Goal: Task Accomplishment & Management: Complete application form

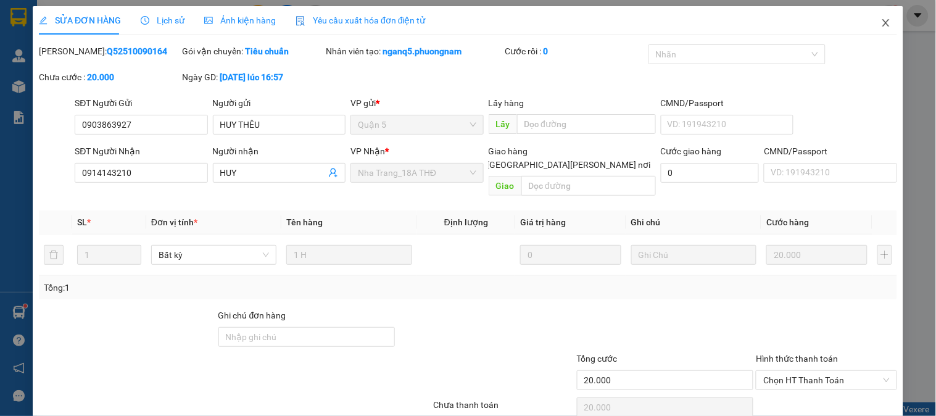
click at [881, 26] on icon "close" at bounding box center [886, 23] width 10 height 10
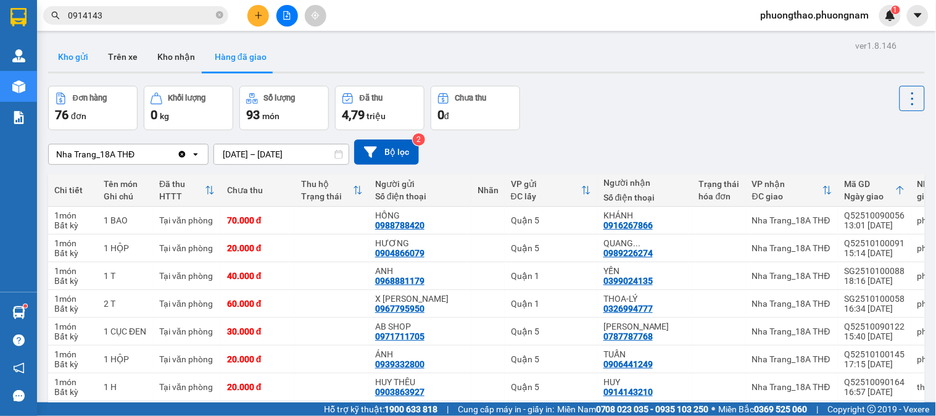
click at [79, 50] on button "Kho gửi" at bounding box center [73, 57] width 50 height 30
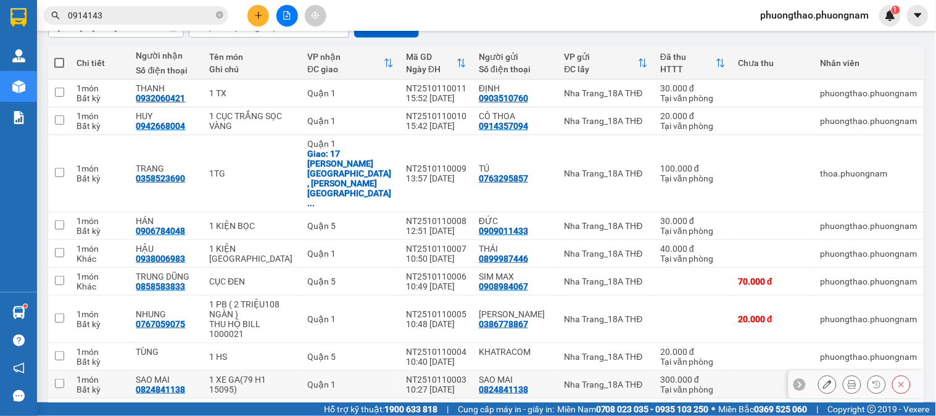
scroll to position [15, 0]
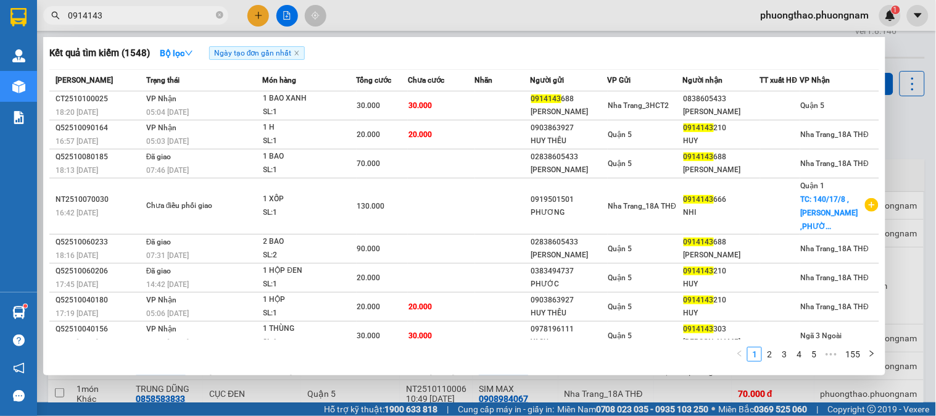
drag, startPoint x: 116, startPoint y: 14, endPoint x: 0, endPoint y: -26, distance: 122.7
click at [0, 0] on html "Kết quả [PERSON_NAME] ( 1548 ) Bộ lọc Ngày tạo [PERSON_NAME] nhất Mã ĐH Trạng t…" at bounding box center [468, 208] width 936 height 416
click at [260, 9] on div at bounding box center [468, 208] width 936 height 416
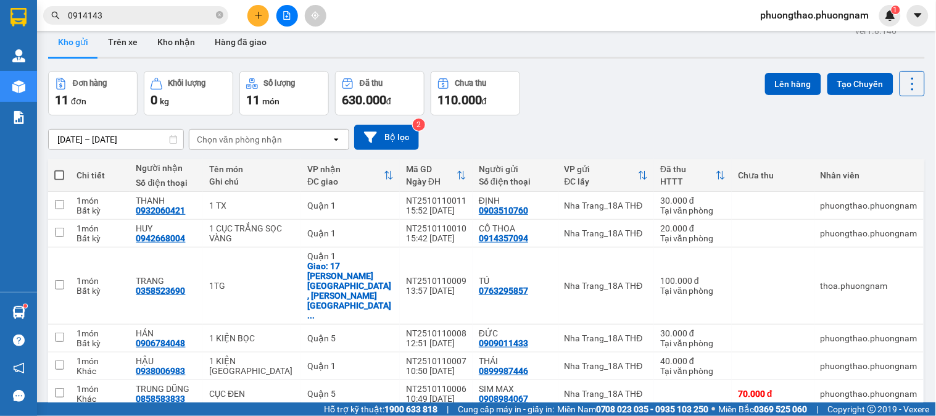
click at [260, 9] on button at bounding box center [258, 16] width 22 height 22
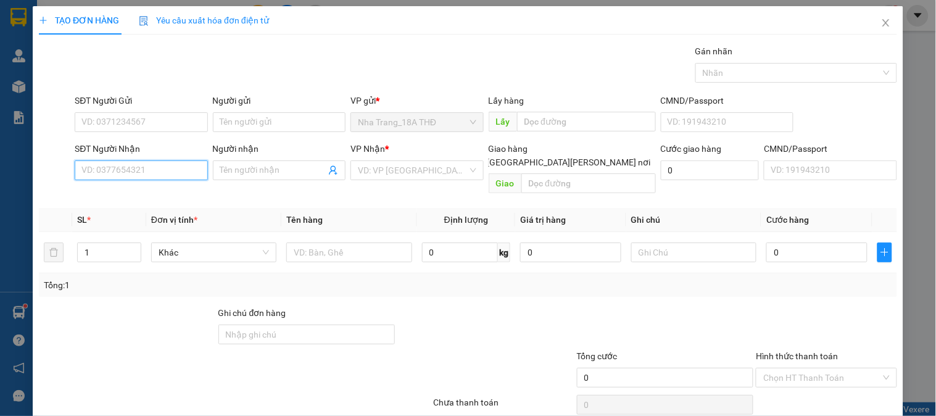
drag, startPoint x: 134, startPoint y: 176, endPoint x: 151, endPoint y: 172, distance: 17.2
click at [141, 175] on input "SĐT Người Nhận" at bounding box center [141, 170] width 133 height 20
type input "0975351188"
click at [145, 187] on div "0975351188 - [PERSON_NAME]" at bounding box center [142, 195] width 136 height 20
type input "UYÊN"
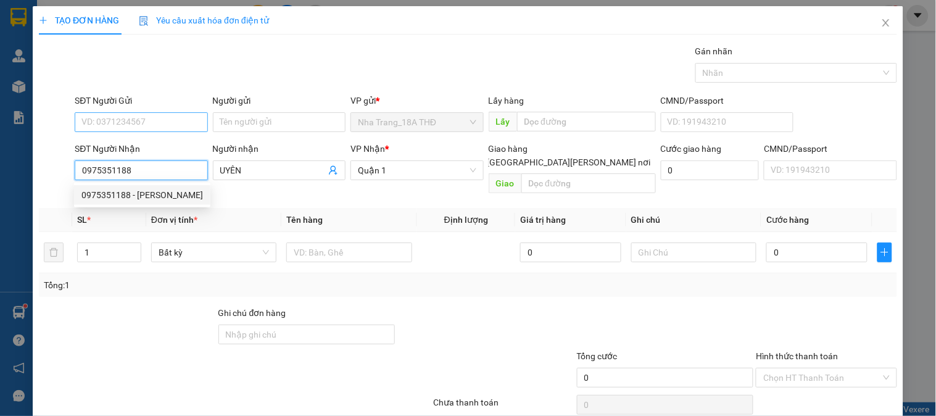
type input "0975351188"
click at [149, 114] on input "SĐT Người Gửi" at bounding box center [141, 122] width 133 height 20
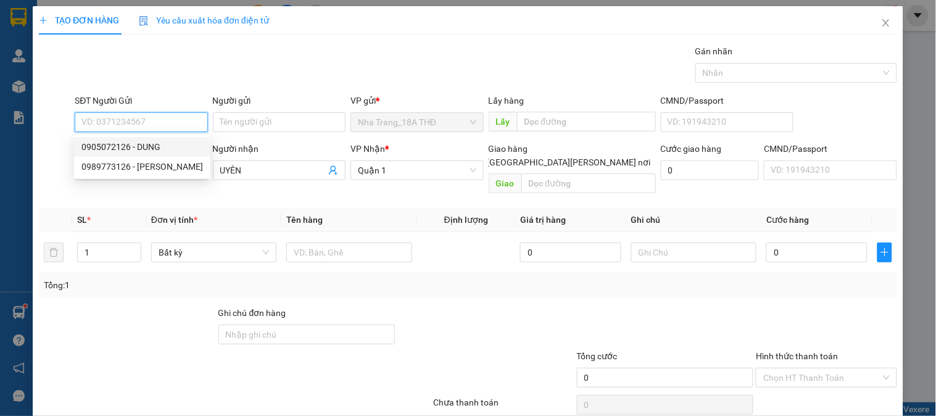
click at [158, 143] on div "0905072126 - DUNG" at bounding box center [142, 147] width 122 height 14
type input "0905072126"
type input "DUNG"
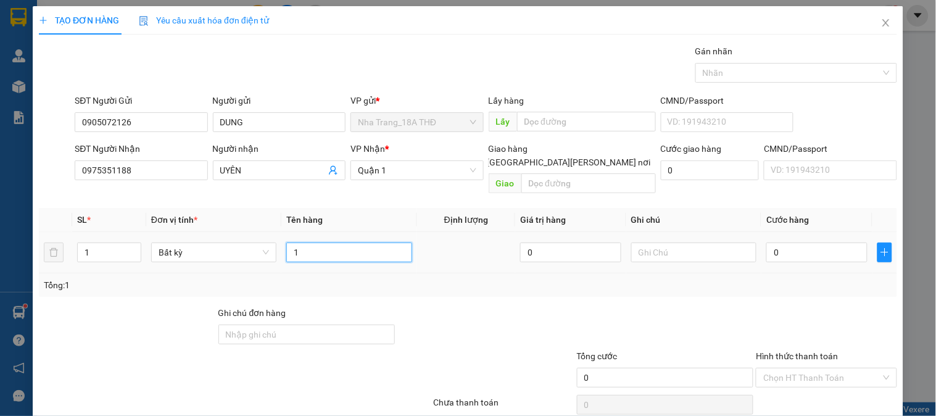
click at [365, 243] on input "1" at bounding box center [348, 253] width 125 height 20
type input "1 GÓI TRẮNG"
click at [816, 243] on input "0" at bounding box center [816, 253] width 101 height 20
type input "25"
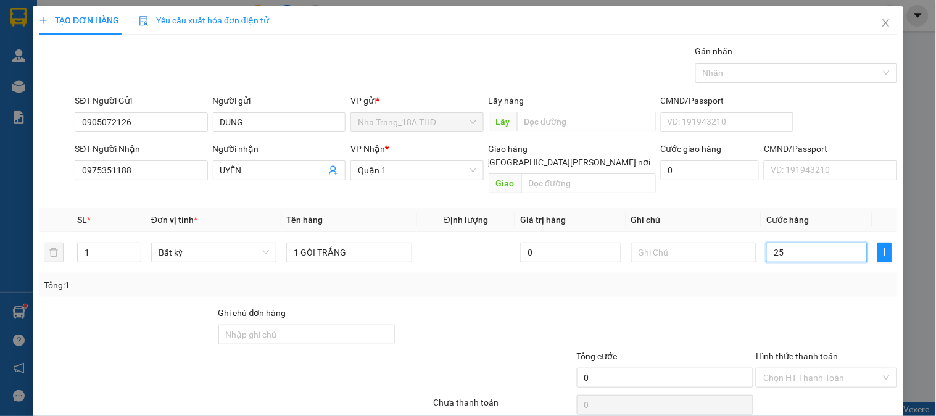
type input "25"
type input "250"
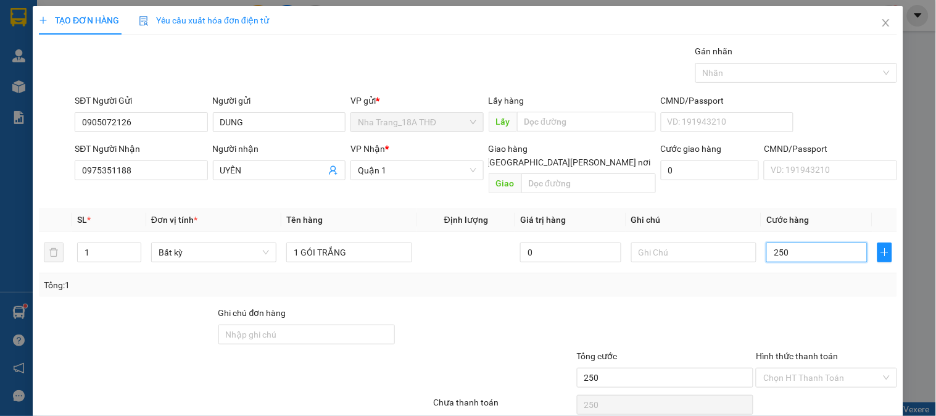
type input "25"
type input "2"
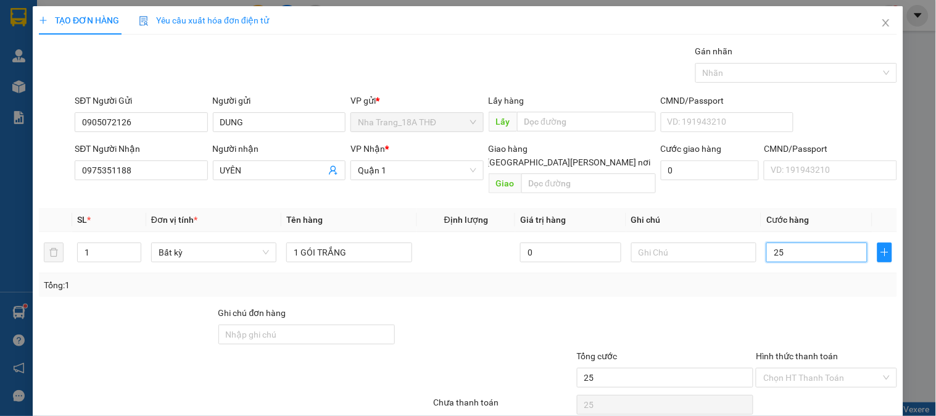
type input "2"
type input "20"
type input "20.000"
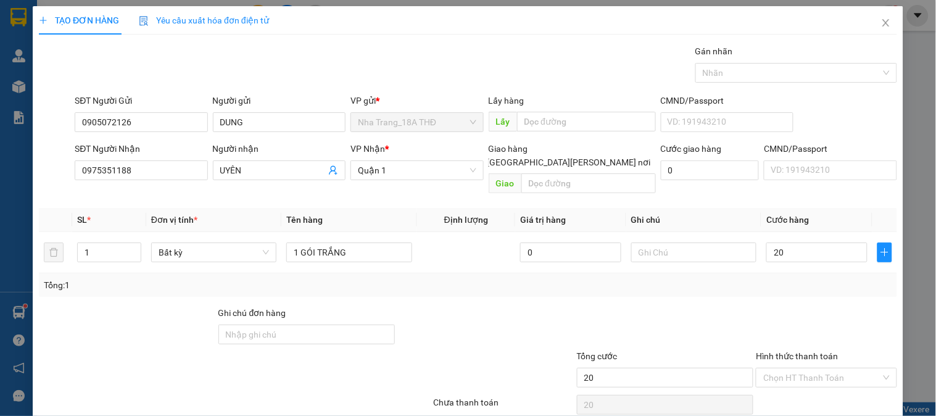
type input "20.000"
click at [834, 306] on div at bounding box center [826, 327] width 143 height 43
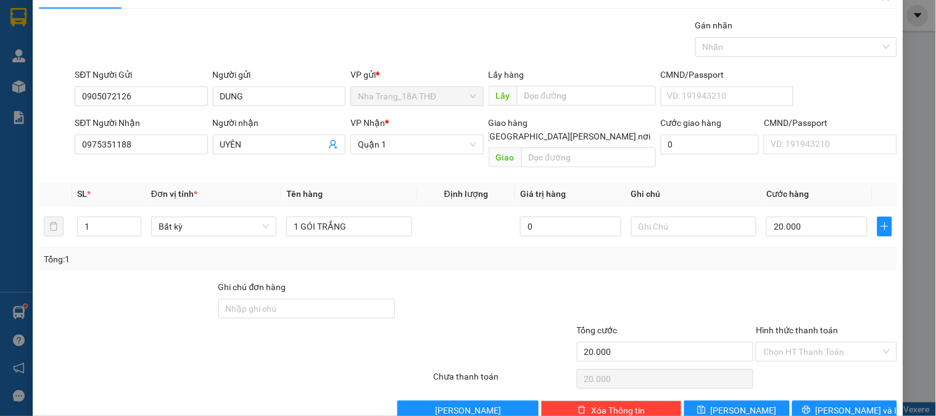
scroll to position [40, 0]
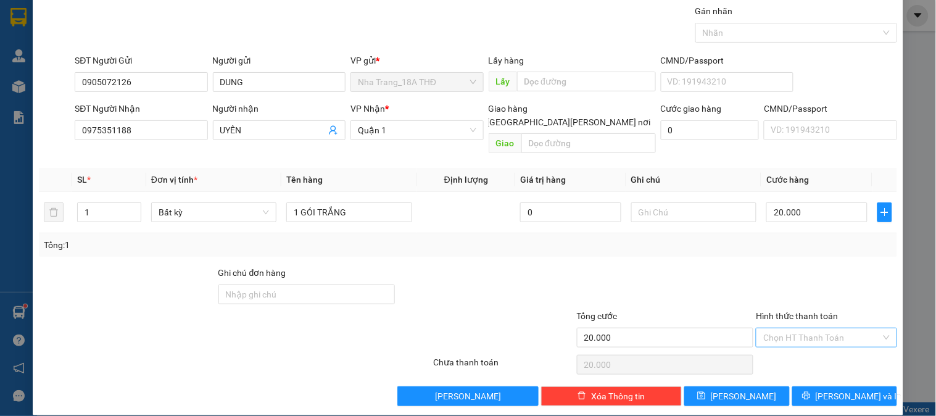
click at [813, 331] on input "Hình thức thanh toán" at bounding box center [821, 337] width 117 height 19
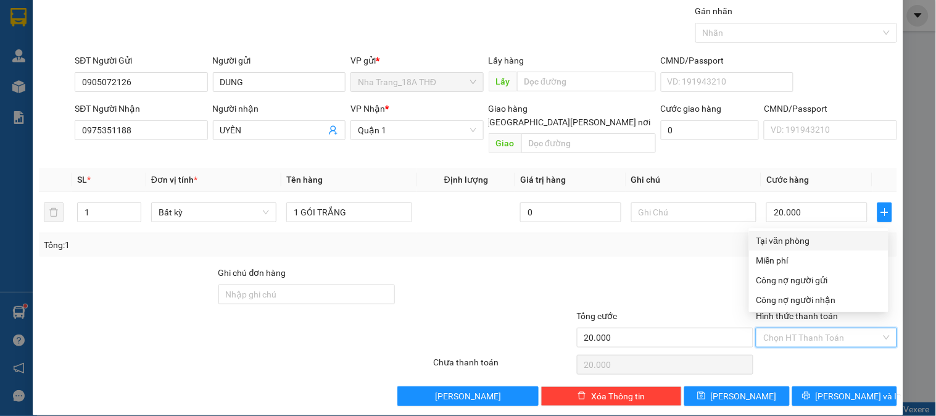
click at [800, 234] on div "Tại văn phòng" at bounding box center [819, 241] width 125 height 14
type input "0"
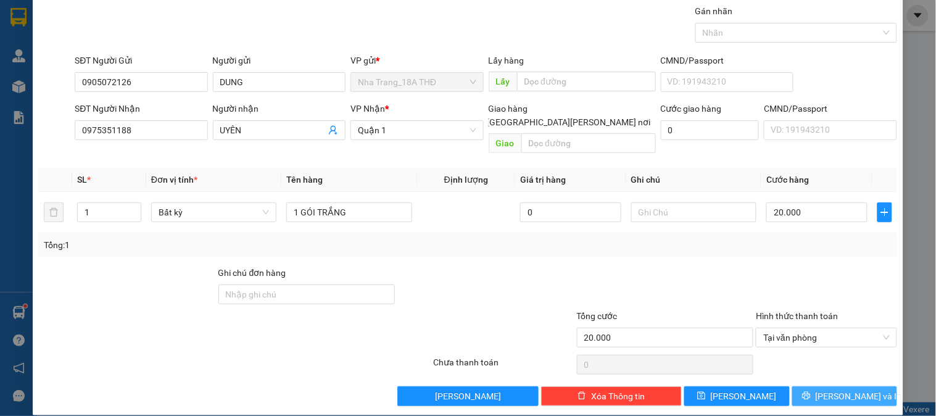
click at [863, 386] on button "[PERSON_NAME] và In" at bounding box center [844, 396] width 105 height 20
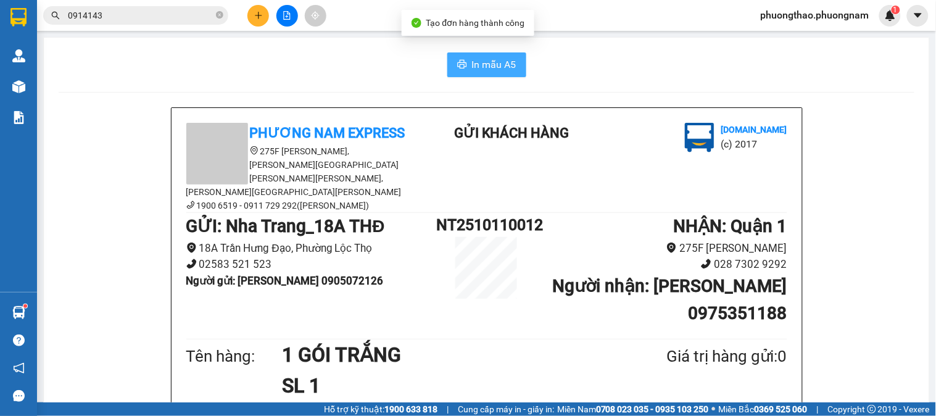
click at [508, 68] on span "In mẫu A5" at bounding box center [494, 64] width 44 height 15
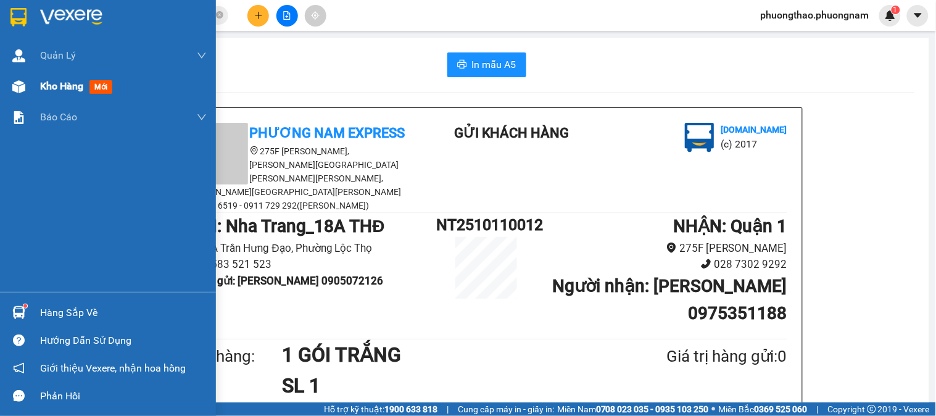
click at [102, 82] on span "mới" at bounding box center [100, 87] width 23 height 14
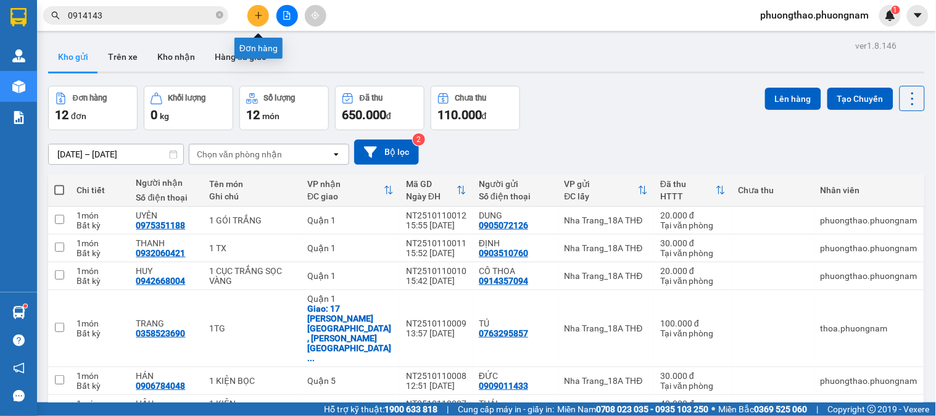
click at [260, 15] on icon "plus" at bounding box center [258, 15] width 7 height 1
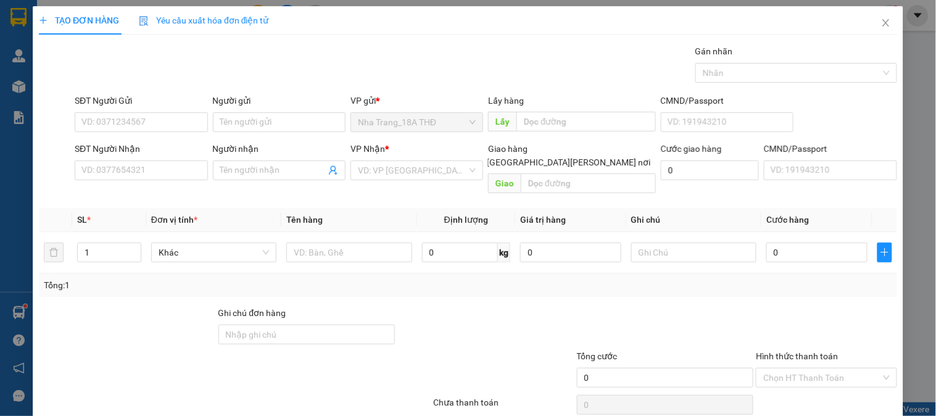
click at [260, 15] on span "Yêu cầu xuất hóa đơn điện tử" at bounding box center [204, 20] width 130 height 10
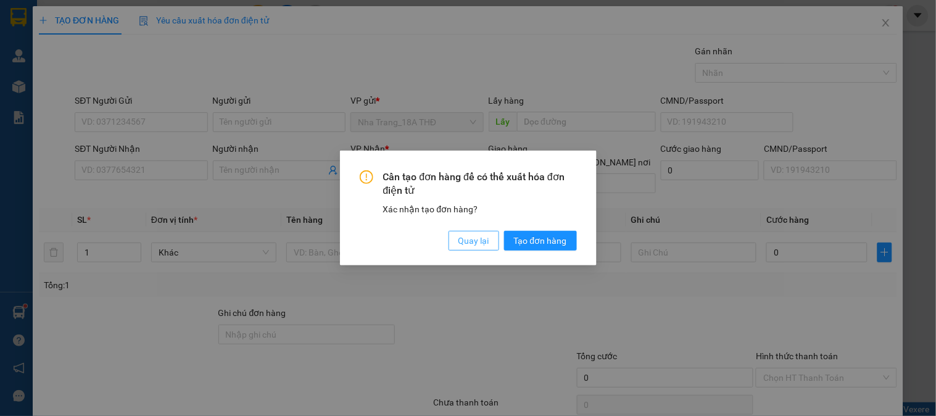
drag, startPoint x: 491, startPoint y: 243, endPoint x: 108, endPoint y: 189, distance: 386.2
click at [487, 242] on button "Quay lại" at bounding box center [474, 241] width 51 height 20
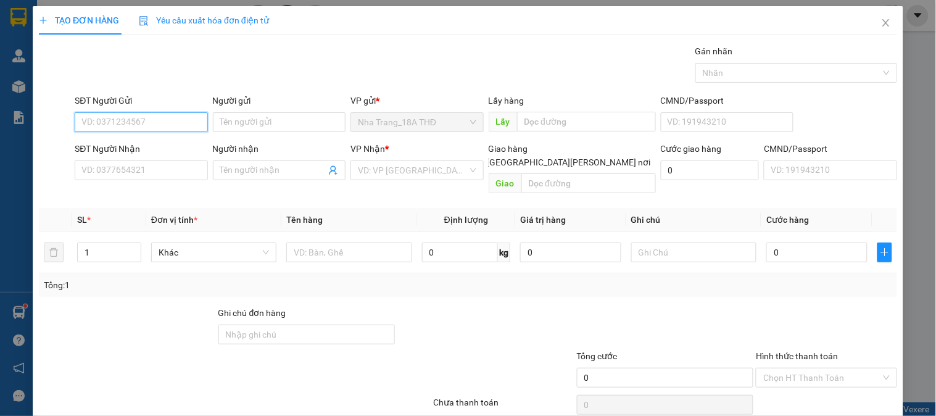
click at [121, 118] on input "SĐT Người Gửi" at bounding box center [141, 122] width 133 height 20
click at [135, 144] on div "0905671617 - TIẾN" at bounding box center [139, 147] width 117 height 14
type input "0905671617"
type input "TIẾN"
type input "0935990468"
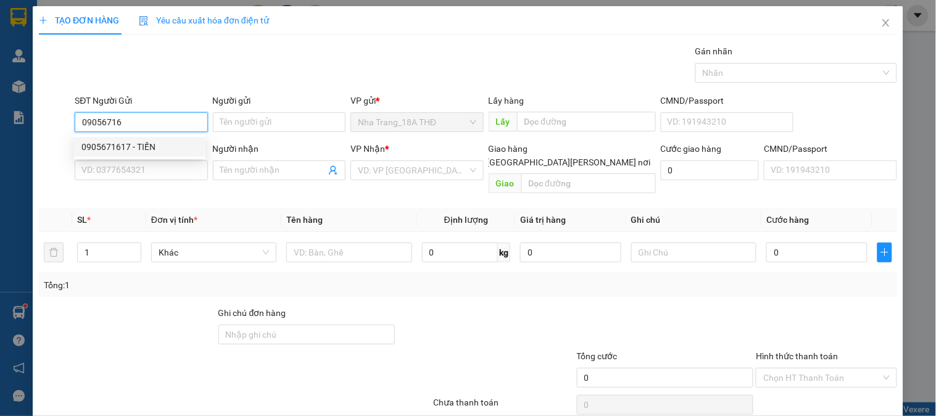
type input "HUY"
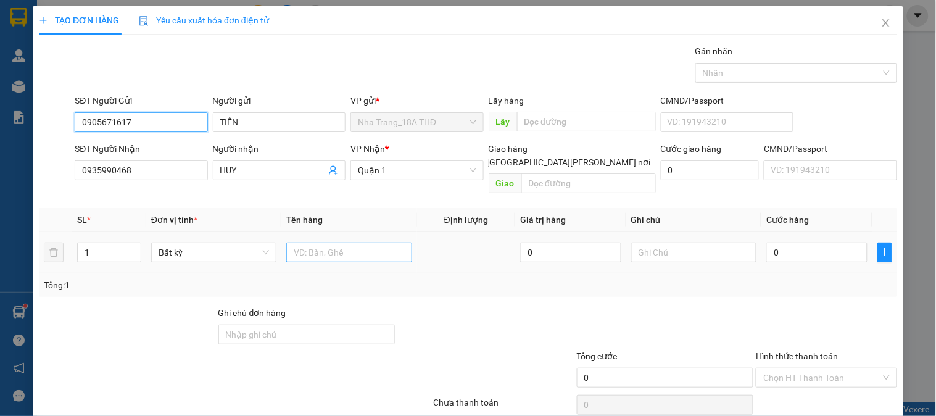
type input "0905671617"
click at [313, 245] on input "text" at bounding box center [348, 253] width 125 height 20
drag, startPoint x: 97, startPoint y: 243, endPoint x: 0, endPoint y: 223, distance: 99.5
click at [0, 223] on div "TẠO ĐƠN HÀNG Yêu cầu xuất [PERSON_NAME] điện tử Transit Pickup Surcharge Ids Tr…" at bounding box center [468, 208] width 936 height 416
type input "2"
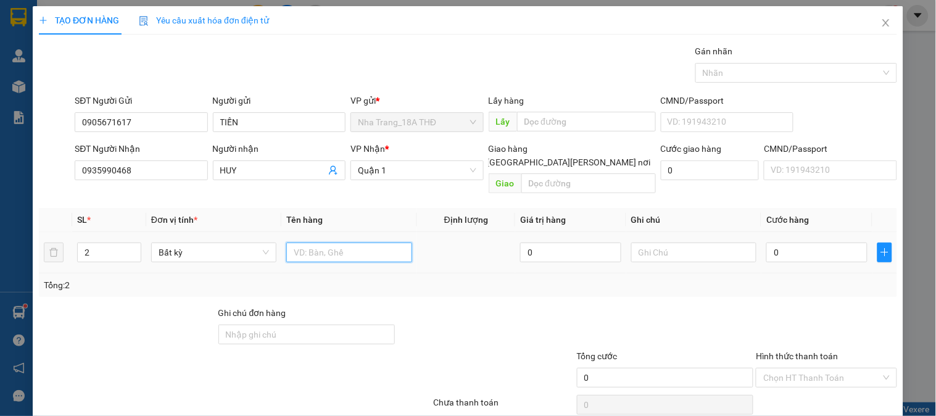
click at [371, 243] on input "text" at bounding box center [348, 253] width 125 height 20
type input "1 TG+1 [GEOGRAPHIC_DATA]"
click at [786, 243] on input "0" at bounding box center [816, 253] width 101 height 20
type input "5"
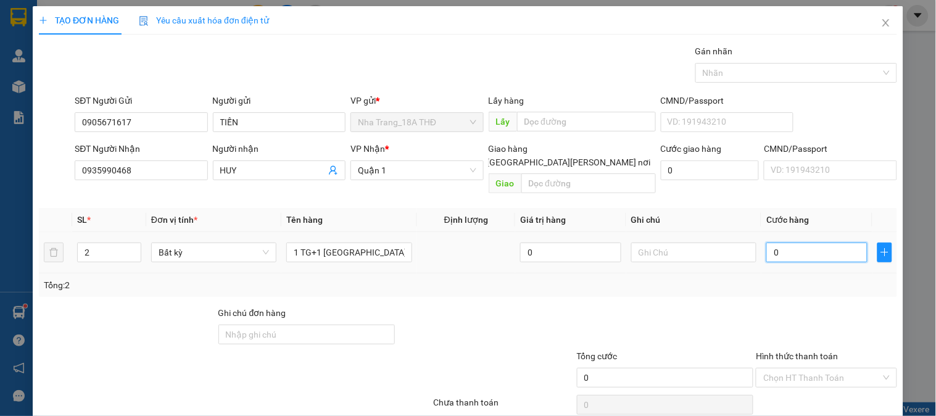
type input "5"
type input "50"
type input "50.000"
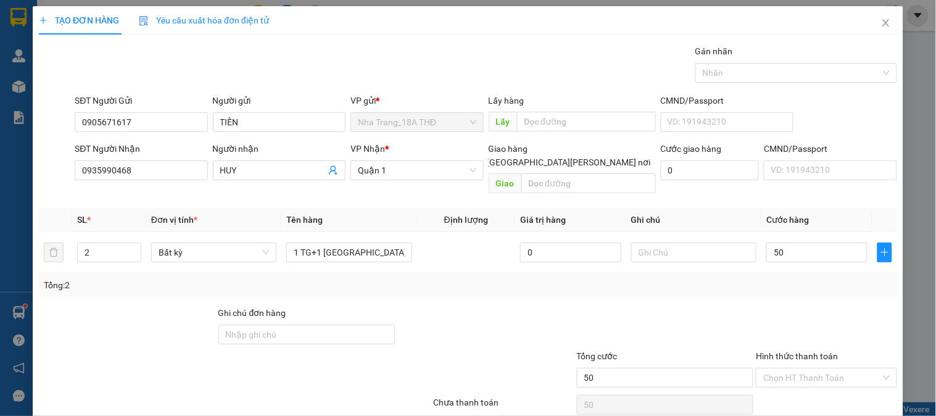
type input "50.000"
click at [769, 316] on div at bounding box center [826, 327] width 143 height 43
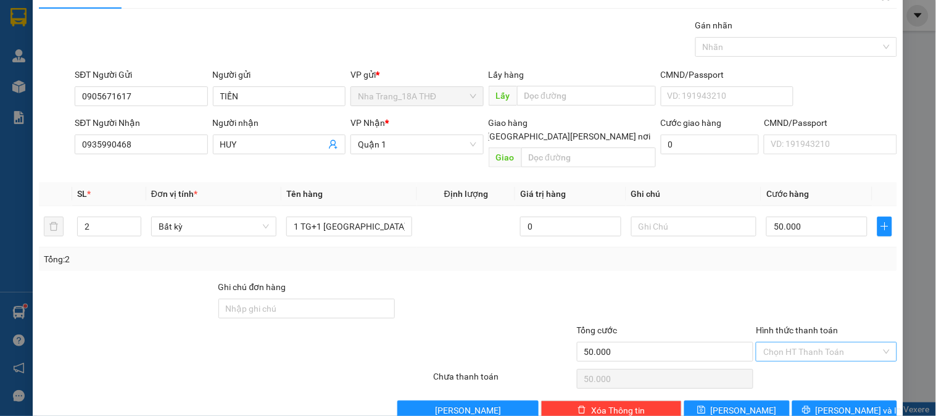
scroll to position [40, 0]
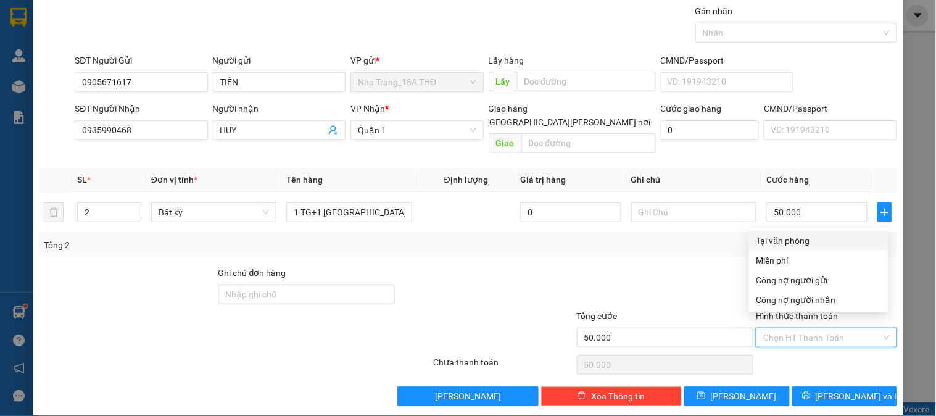
click at [773, 328] on input "Hình thức thanh toán" at bounding box center [821, 337] width 117 height 19
click at [788, 231] on div "Tại văn phòng" at bounding box center [818, 241] width 139 height 20
type input "0"
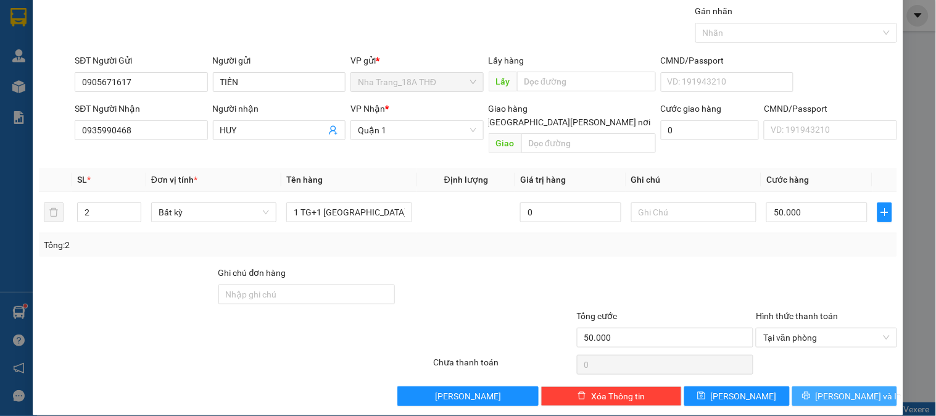
click at [829, 389] on span "[PERSON_NAME] và In" at bounding box center [859, 396] width 86 height 14
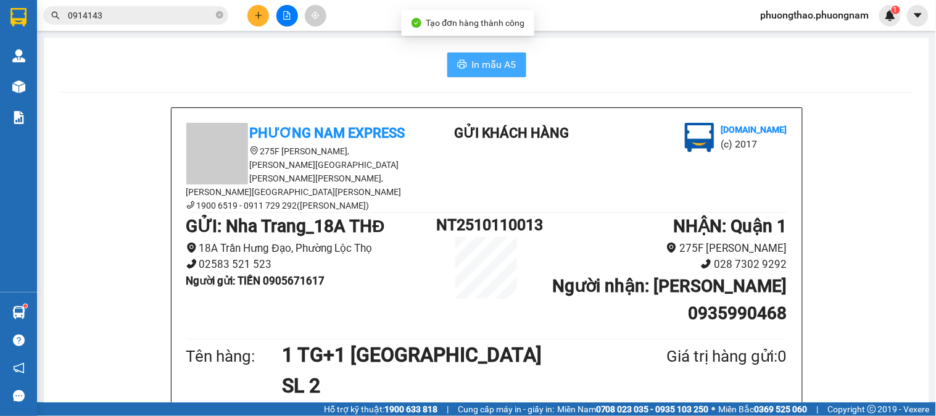
click at [479, 69] on span "In mẫu A5" at bounding box center [494, 64] width 44 height 15
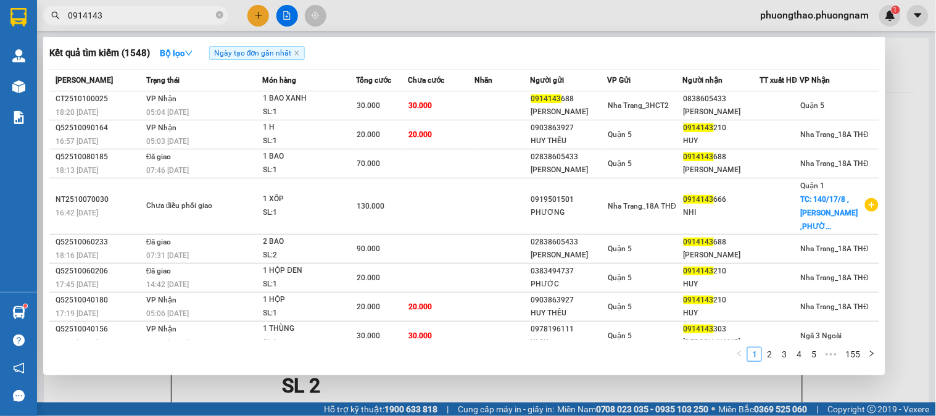
drag, startPoint x: 173, startPoint y: 10, endPoint x: 0, endPoint y: -1, distance: 173.7
click at [0, 0] on html "Kết quả [PERSON_NAME] ( 1548 ) Bộ lọc Ngày tạo [PERSON_NAME] nhất Mã ĐH Trạng t…" at bounding box center [468, 208] width 936 height 416
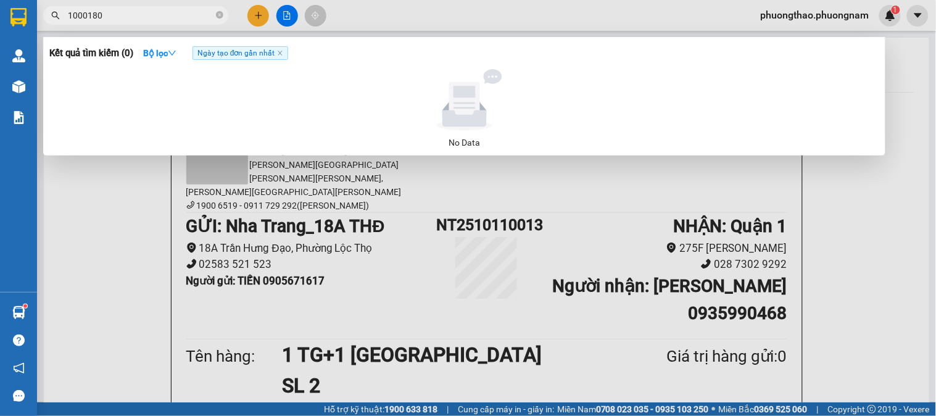
click at [83, 20] on input "1000180" at bounding box center [141, 16] width 146 height 14
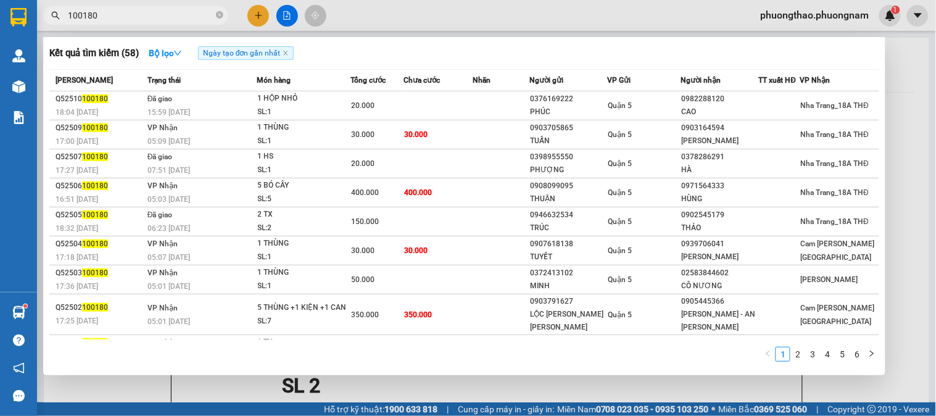
type input "100180"
